Goal: Use online tool/utility: Utilize a website feature to perform a specific function

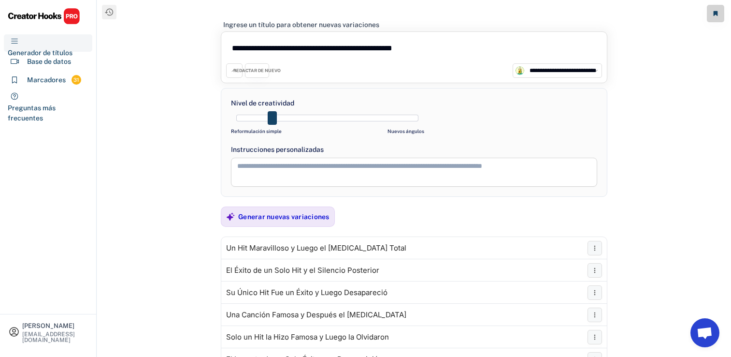
select select "**********"
click at [361, 47] on textarea "**********" at bounding box center [414, 50] width 376 height 27
paste textarea
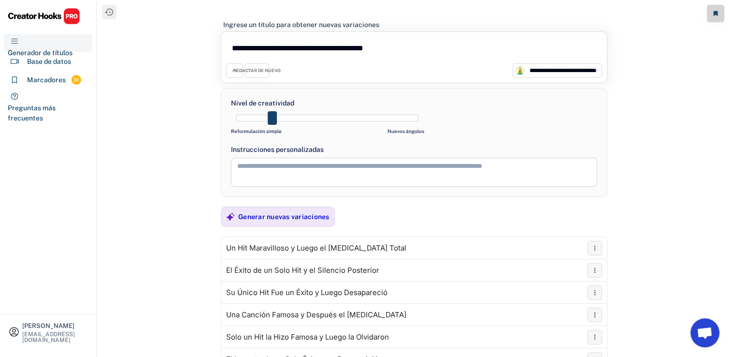
type textarea "**********"
drag, startPoint x: 271, startPoint y: 123, endPoint x: 314, endPoint y: 127, distance: 43.6
click at [314, 127] on div "Nivel de creatividad Reformulación simple Nuevos ángulos" at bounding box center [327, 117] width 193 height 39
click at [288, 206] on div "Generar nuevas variaciones" at bounding box center [278, 216] width 114 height 20
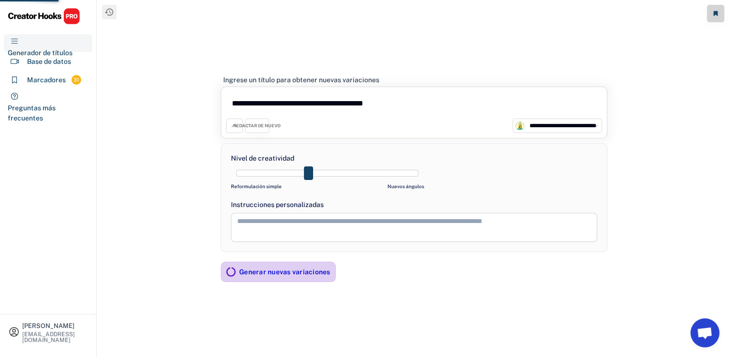
click at [288, 208] on div "Instrucciones personalizadas" at bounding box center [414, 205] width 366 height 10
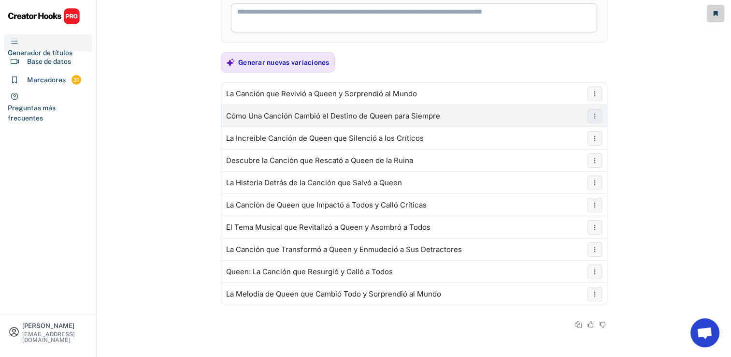
scroll to position [155, 0]
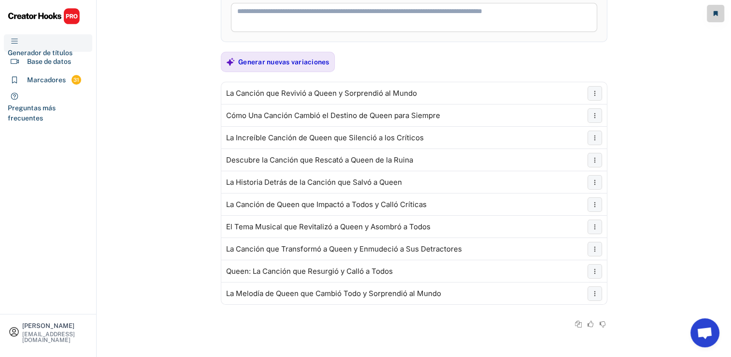
click at [285, 62] on div "Generar nuevas variaciones" at bounding box center [283, 62] width 91 height 9
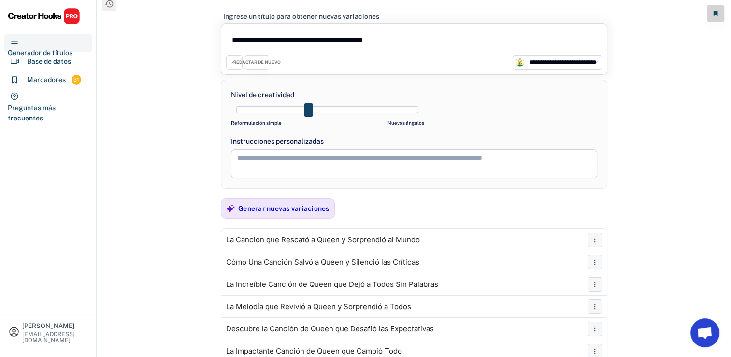
scroll to position [0, 0]
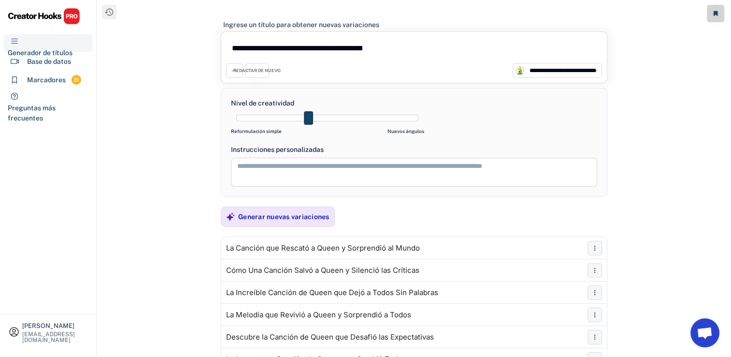
click at [257, 70] on div "REDACTAR DE NUEVO" at bounding box center [256, 71] width 47 height 6
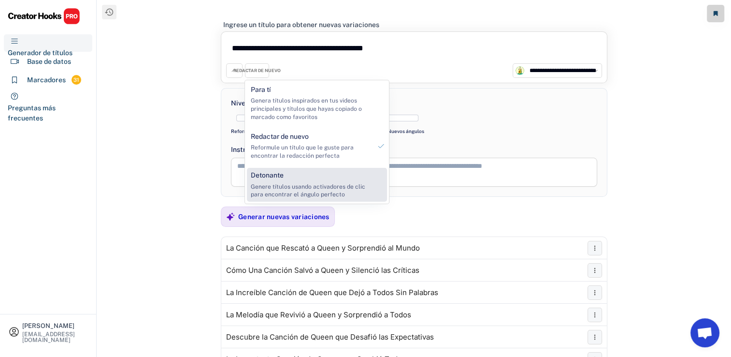
click at [293, 173] on div "Detonante Genere títulos usando activadores de clic para encontrar el ángulo pe…" at bounding box center [311, 185] width 128 height 34
select select
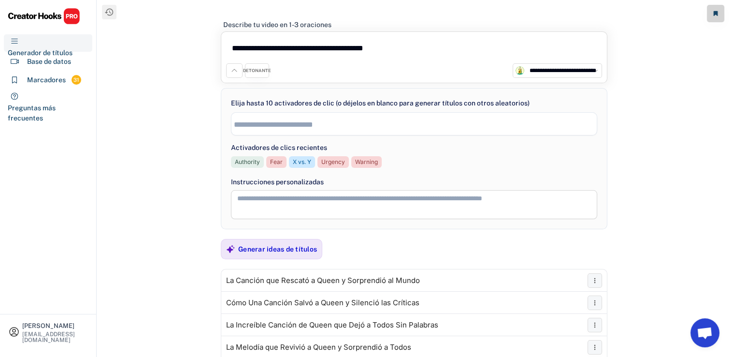
click at [272, 246] on div "Generar ideas de títulos" at bounding box center [277, 249] width 79 height 9
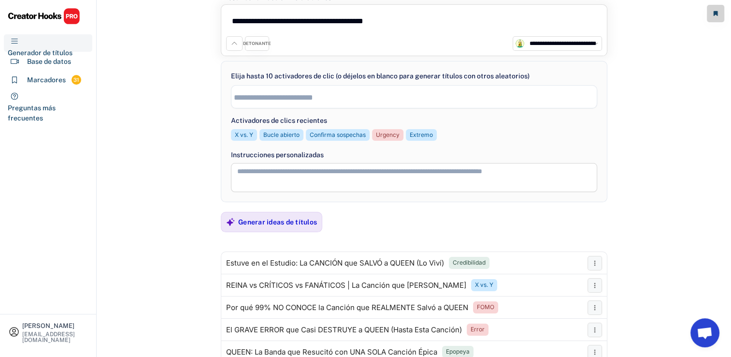
scroll to position [195, 0]
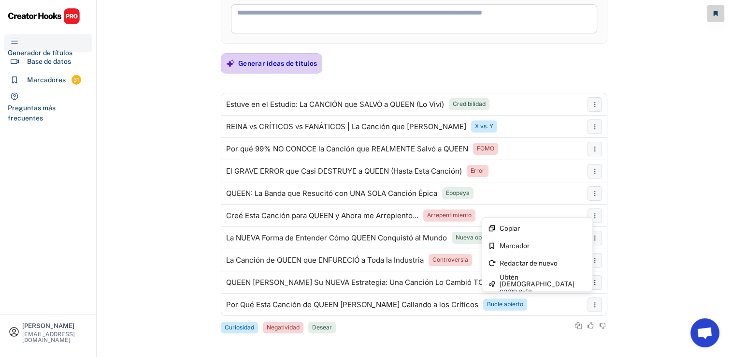
click at [253, 57] on div "Generar ideas de títulos" at bounding box center [277, 63] width 79 height 19
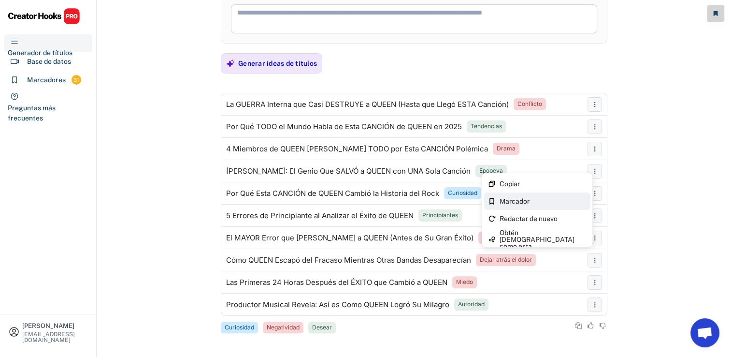
click at [551, 199] on div "Marcador" at bounding box center [543, 201] width 87 height 7
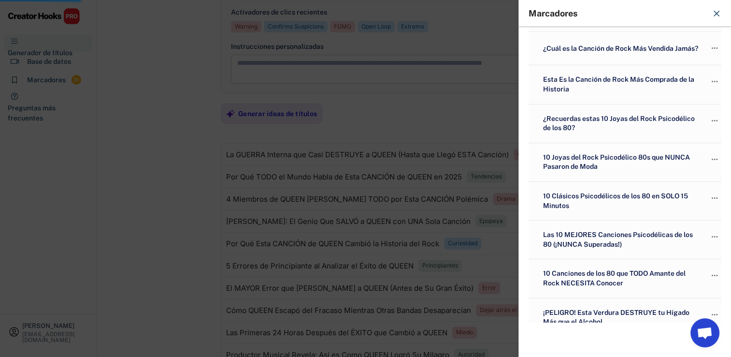
scroll to position [0, 0]
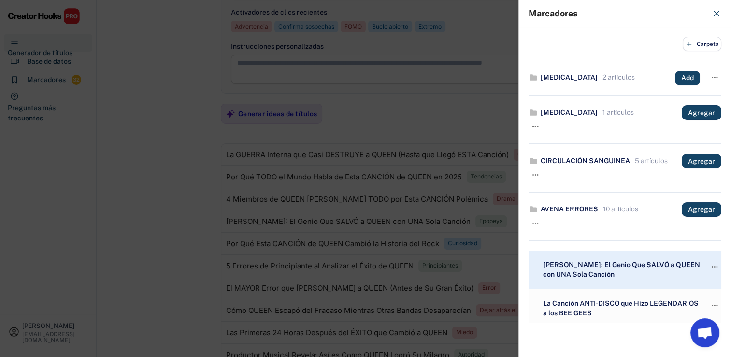
click at [463, 280] on div at bounding box center [365, 178] width 731 height 357
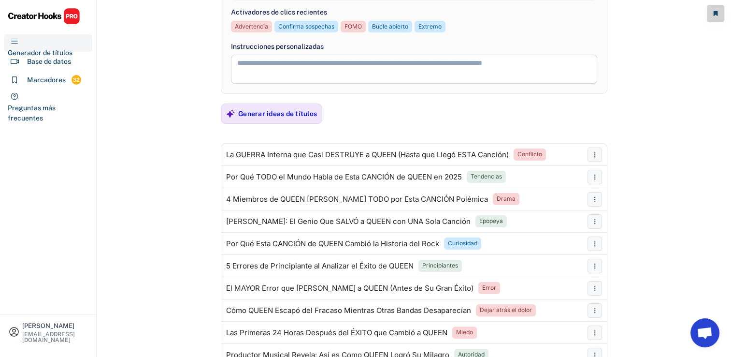
click at [283, 119] on div "Generar ideas de títulos" at bounding box center [277, 113] width 79 height 19
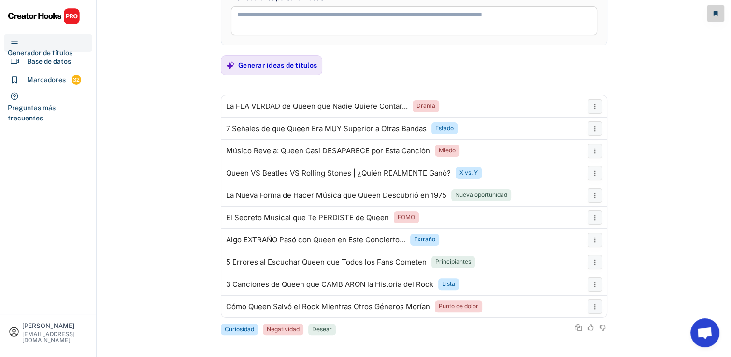
scroll to position [195, 0]
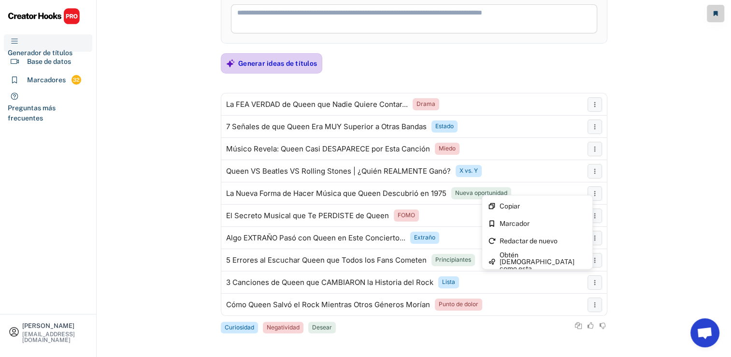
click at [268, 70] on div "Generar ideas de títulos" at bounding box center [277, 63] width 79 height 19
